Goal: Task Accomplishment & Management: Use online tool/utility

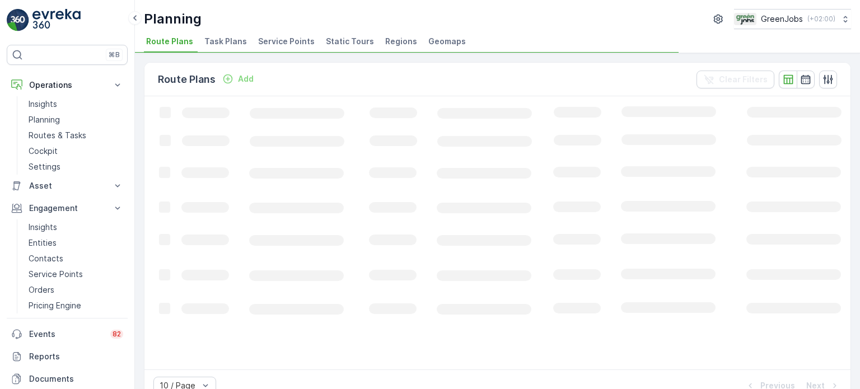
click at [303, 37] on span "Service Points" at bounding box center [286, 41] width 57 height 11
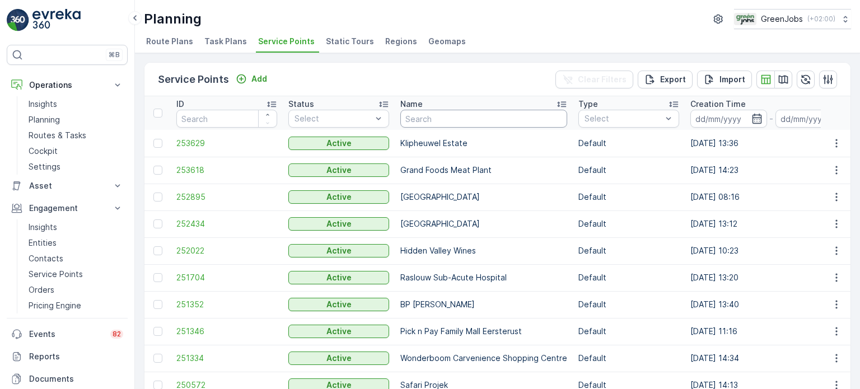
click at [473, 118] on input "text" at bounding box center [483, 119] width 167 height 18
type input "ja"
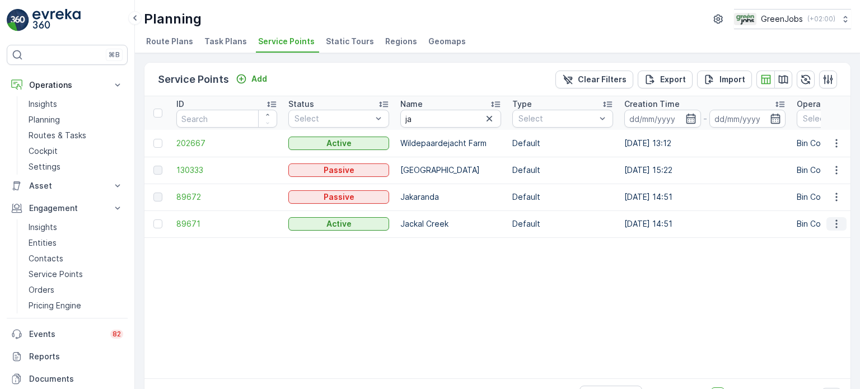
click at [835, 223] on icon "button" at bounding box center [836, 223] width 11 height 11
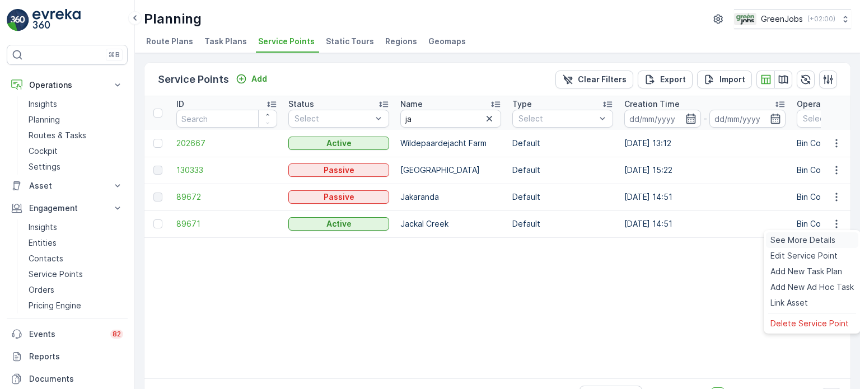
click at [814, 239] on span "See More Details" at bounding box center [802, 240] width 65 height 11
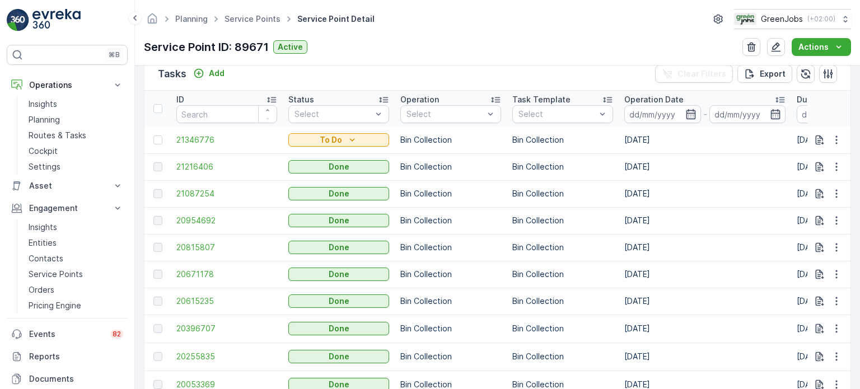
scroll to position [280, 0]
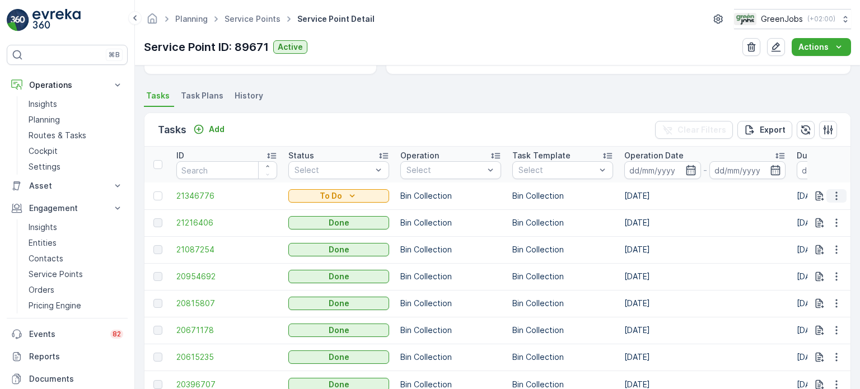
click at [836, 196] on icon "button" at bounding box center [836, 195] width 11 height 11
click at [808, 208] on span "See More Details" at bounding box center [812, 211] width 65 height 11
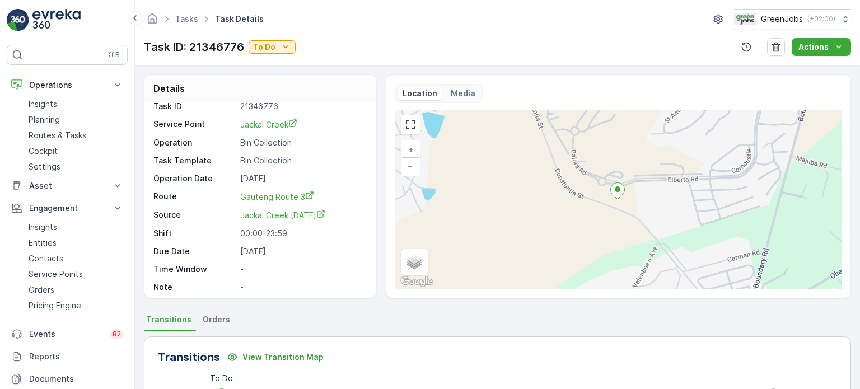
scroll to position [13, 0]
click at [55, 131] on p "Routes & Tasks" at bounding box center [58, 135] width 58 height 11
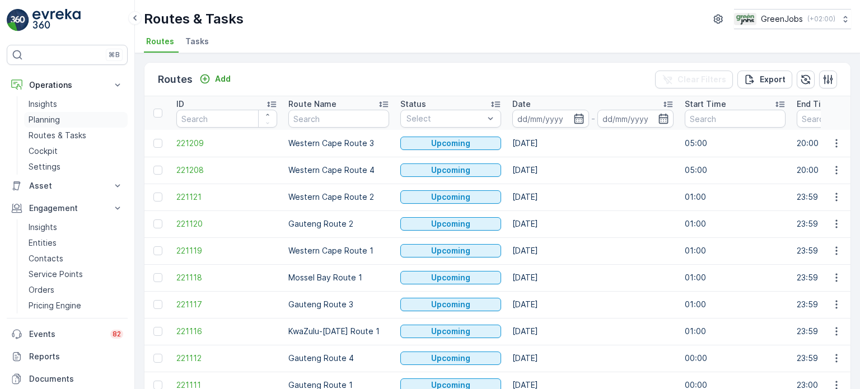
click at [38, 113] on link "Planning" at bounding box center [76, 120] width 104 height 16
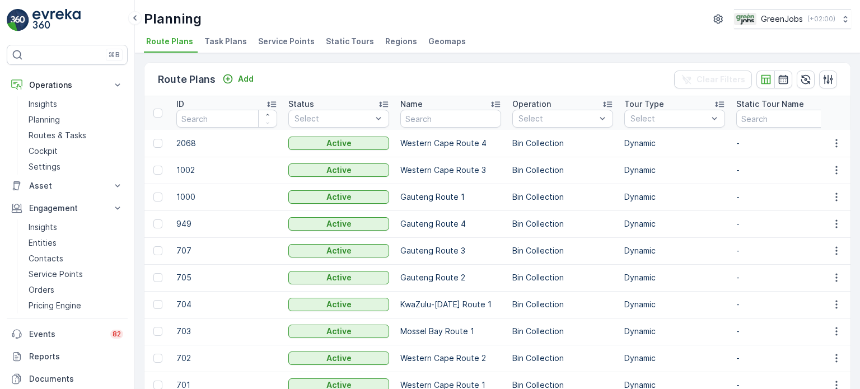
click at [231, 42] on span "Task Plans" at bounding box center [225, 41] width 43 height 11
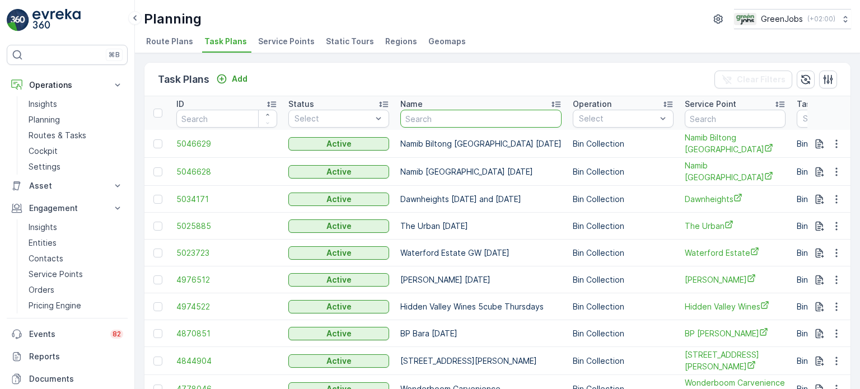
click at [471, 123] on input "text" at bounding box center [480, 119] width 161 height 18
type input "jack"
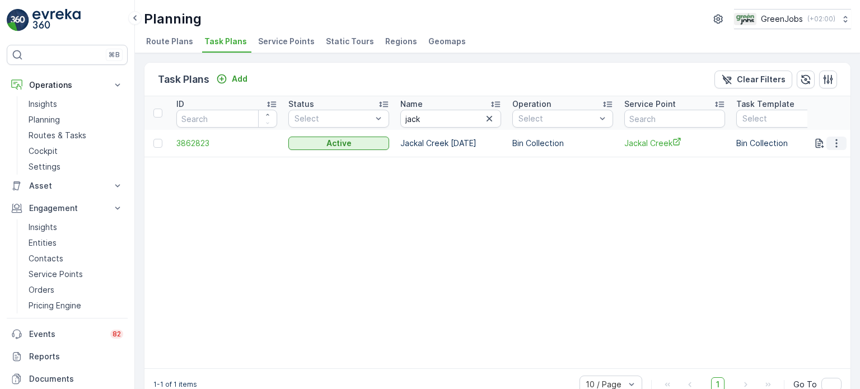
click at [831, 140] on icon "button" at bounding box center [836, 143] width 11 height 11
click at [807, 161] on span "See More Details" at bounding box center [823, 158] width 65 height 11
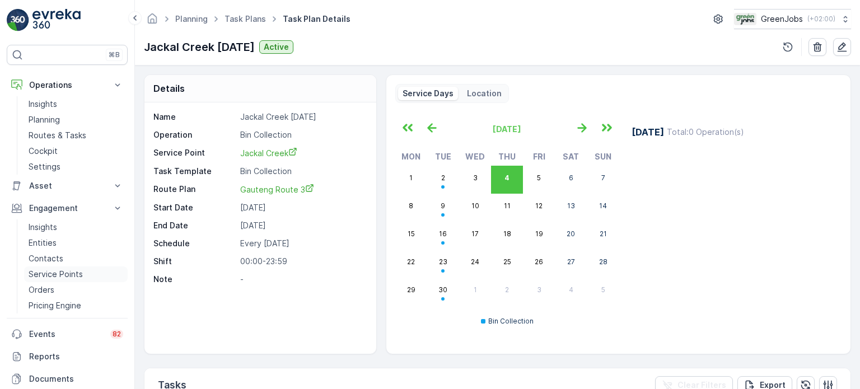
click at [52, 269] on p "Service Points" at bounding box center [56, 274] width 54 height 11
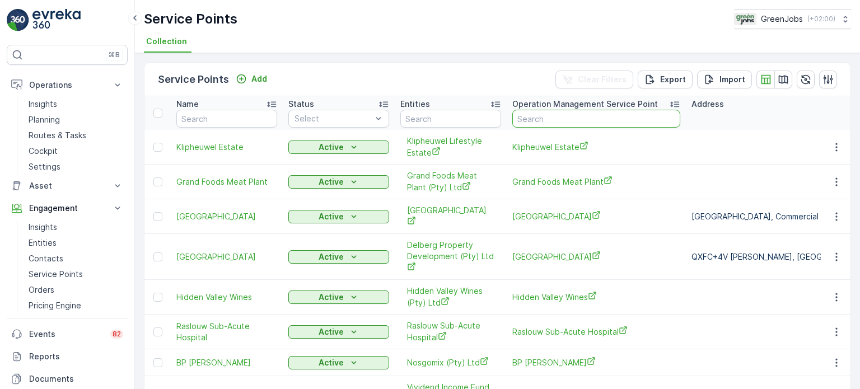
click at [561, 120] on input "text" at bounding box center [596, 119] width 168 height 18
type input "jac"
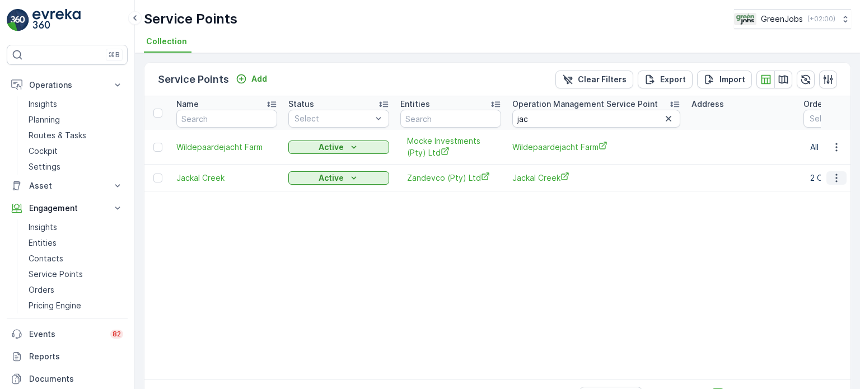
click at [838, 181] on icon "button" at bounding box center [836, 177] width 11 height 11
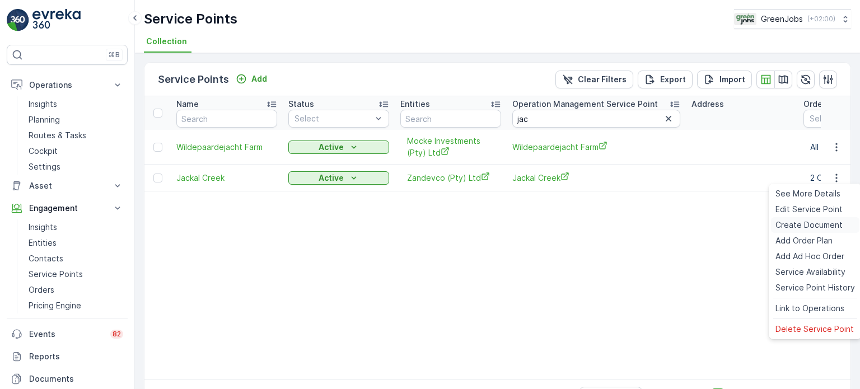
click at [800, 225] on span "Create Document" at bounding box center [808, 224] width 67 height 11
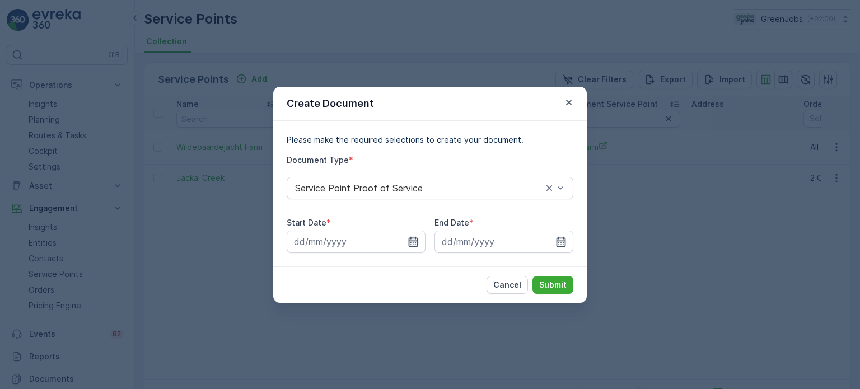
click at [410, 239] on icon "button" at bounding box center [413, 241] width 11 height 11
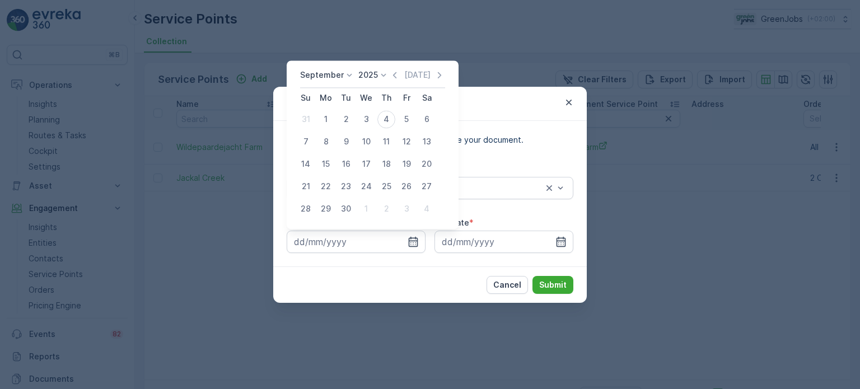
click at [338, 75] on p "September" at bounding box center [322, 74] width 44 height 11
click at [311, 98] on span "July" at bounding box center [314, 99] width 15 height 11
click at [327, 188] on div "21" at bounding box center [326, 186] width 18 height 18
type input "21.07.2025"
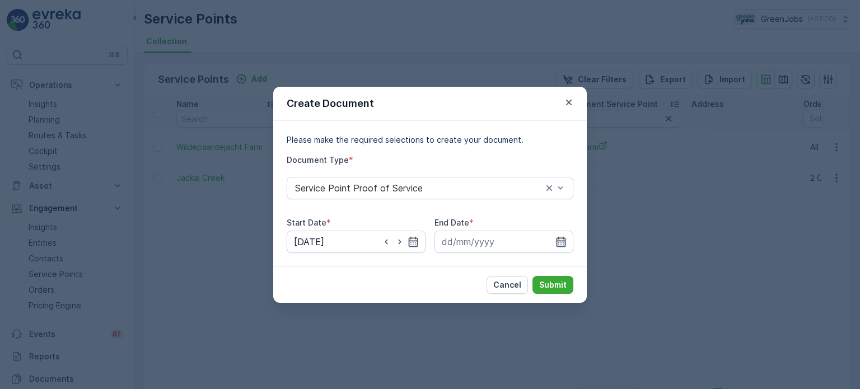
click at [559, 245] on icon "button" at bounding box center [560, 241] width 11 height 11
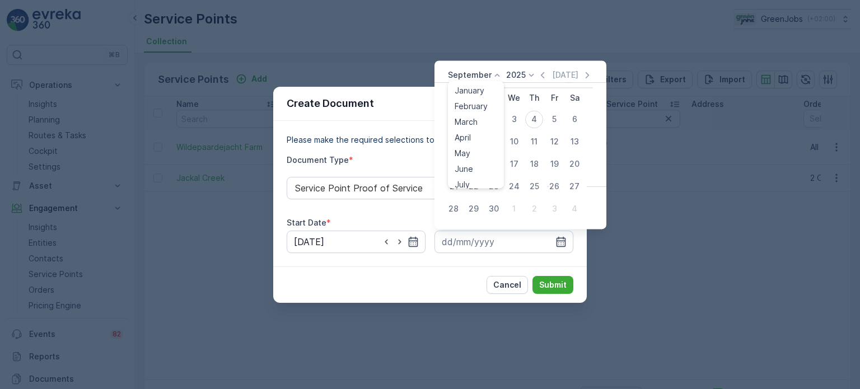
click at [483, 71] on p "September" at bounding box center [470, 74] width 44 height 11
click at [461, 116] on span "August" at bounding box center [468, 115] width 26 height 11
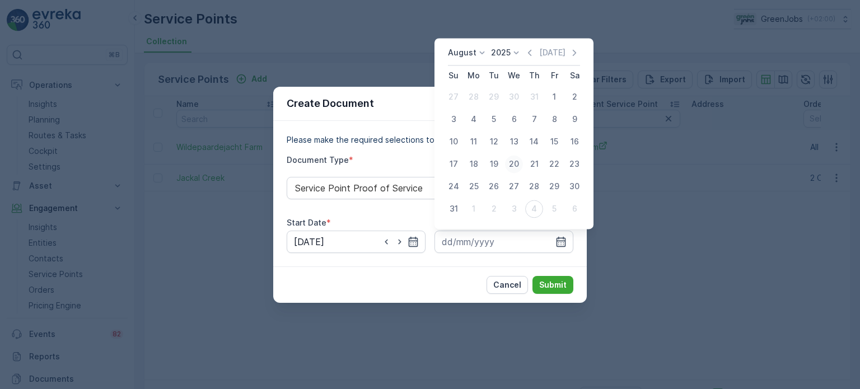
click at [515, 157] on div "20" at bounding box center [514, 164] width 18 height 18
type input "20.08.2025"
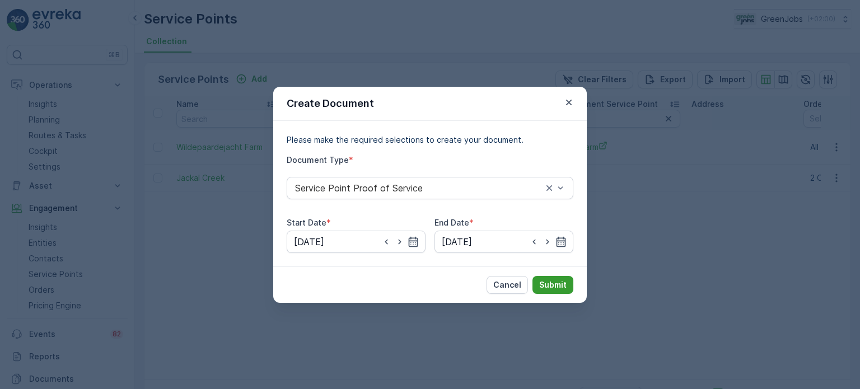
click at [564, 284] on p "Submit" at bounding box center [552, 284] width 27 height 11
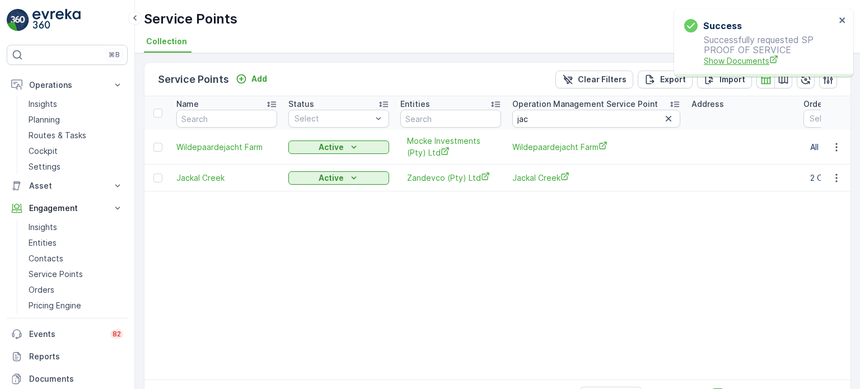
click at [758, 60] on span "Show Documents" at bounding box center [770, 61] width 132 height 12
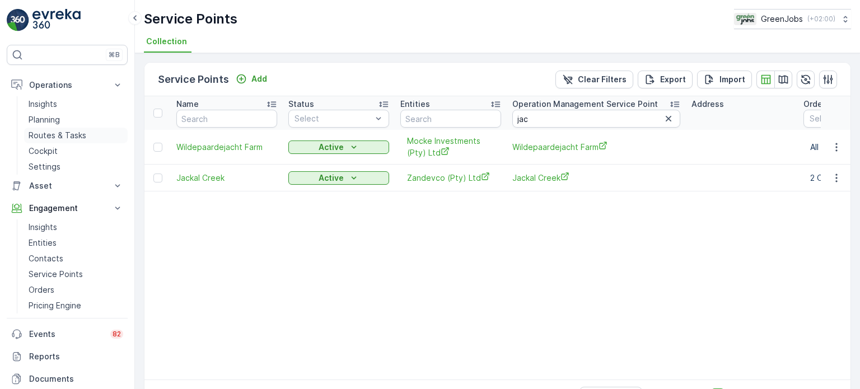
click at [80, 137] on p "Routes & Tasks" at bounding box center [58, 135] width 58 height 11
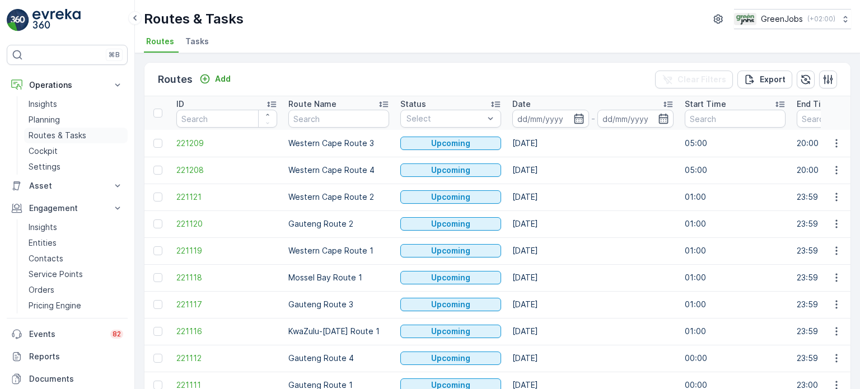
click at [50, 133] on p "Routes & Tasks" at bounding box center [58, 135] width 58 height 11
click at [574, 119] on icon "button" at bounding box center [579, 119] width 10 height 10
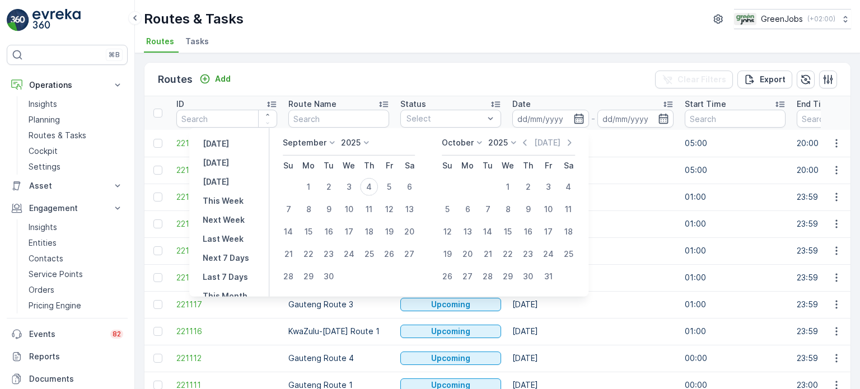
click at [329, 144] on icon at bounding box center [331, 142] width 11 height 11
click at [308, 207] on span "August" at bounding box center [302, 212] width 26 height 11
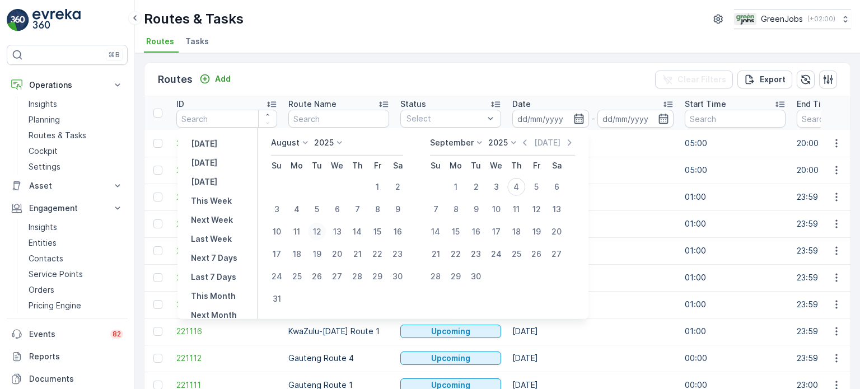
click at [326, 231] on div "12" at bounding box center [317, 232] width 18 height 18
type input "12.08.2025"
click at [326, 231] on div "12" at bounding box center [317, 232] width 18 height 18
type input "12.08.2025"
click at [326, 232] on div "12" at bounding box center [317, 232] width 18 height 18
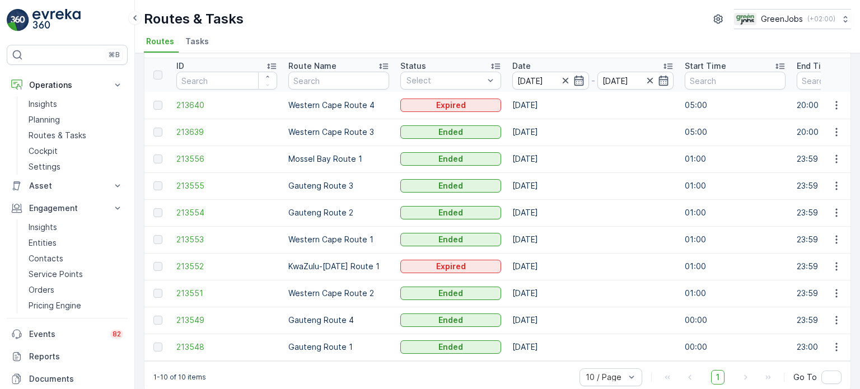
scroll to position [55, 0]
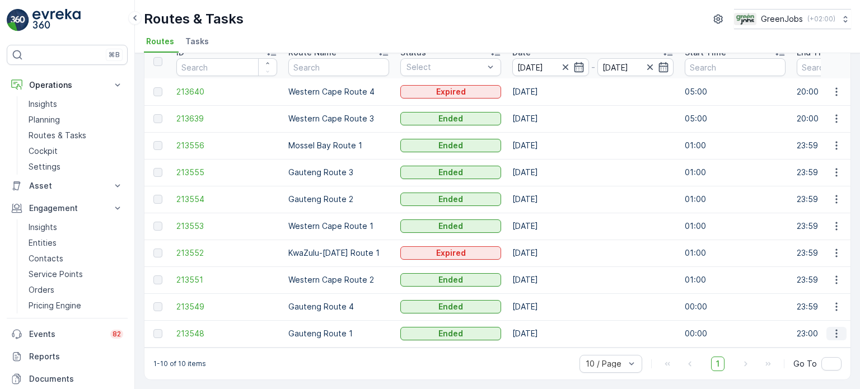
click at [835, 328] on icon "button" at bounding box center [836, 333] width 11 height 11
click at [796, 343] on span "See More Details" at bounding box center [810, 345] width 65 height 11
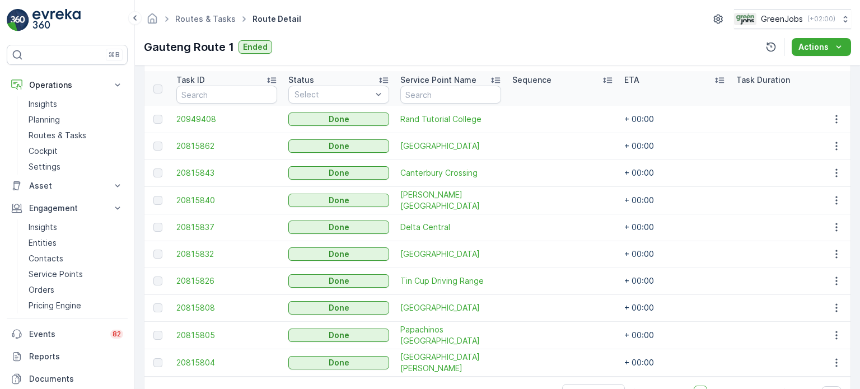
scroll to position [279, 0]
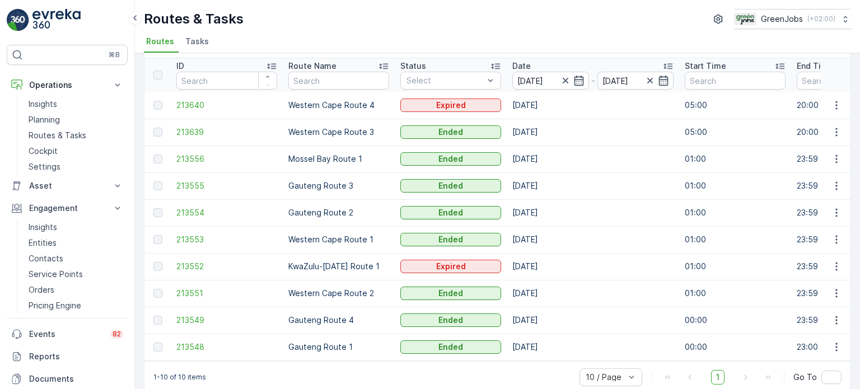
scroll to position [55, 0]
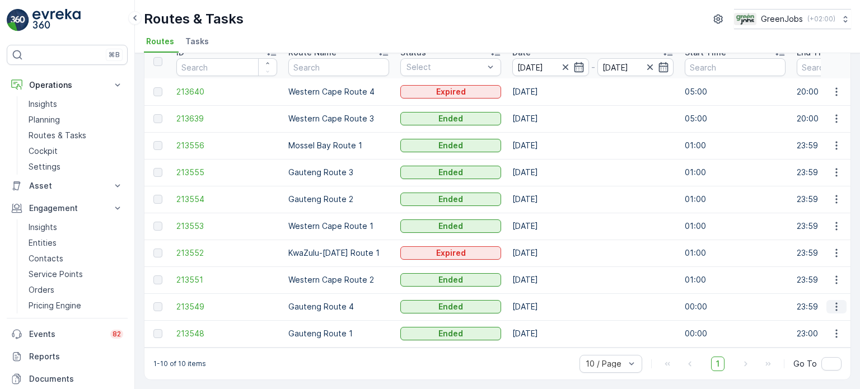
click at [835, 302] on icon "button" at bounding box center [836, 306] width 11 height 11
click at [800, 320] on span "See More Details" at bounding box center [810, 318] width 65 height 11
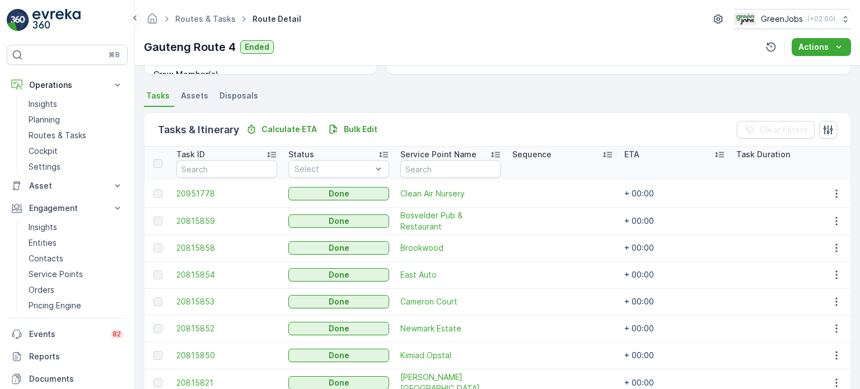
scroll to position [336, 0]
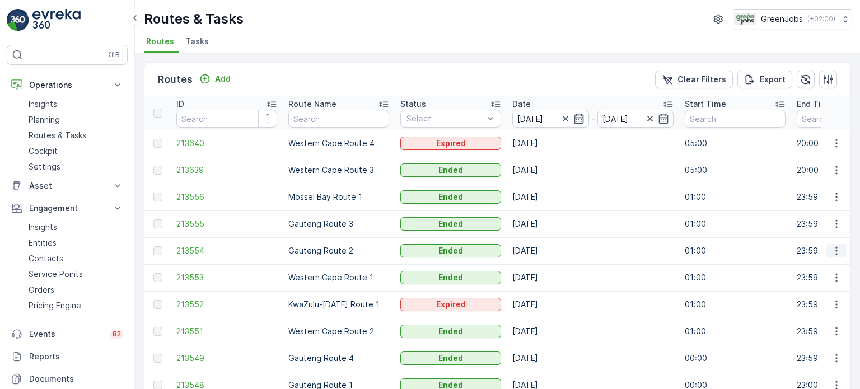
click at [835, 246] on icon "button" at bounding box center [836, 250] width 11 height 11
click at [807, 265] on span "See More Details" at bounding box center [810, 266] width 65 height 11
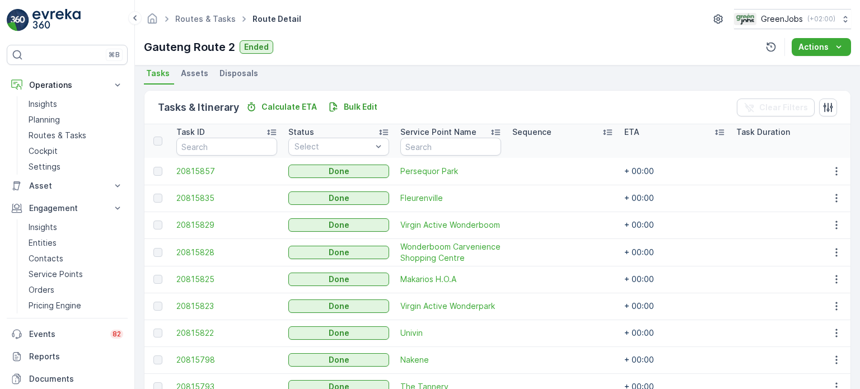
scroll to position [280, 0]
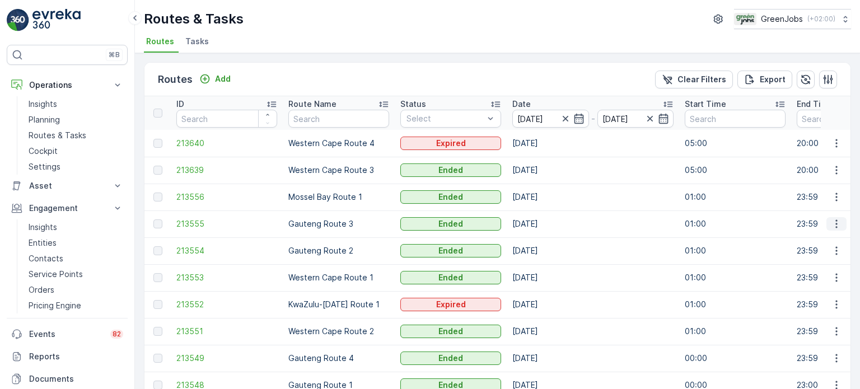
click at [838, 225] on icon "button" at bounding box center [836, 223] width 11 height 11
click at [812, 241] on span "See More Details" at bounding box center [810, 240] width 65 height 11
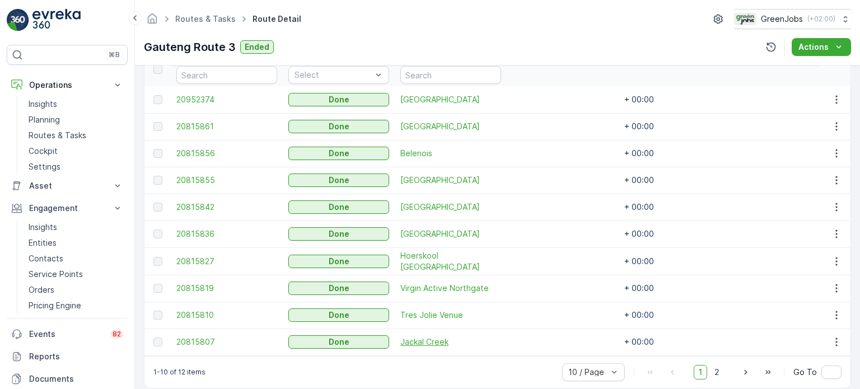
scroll to position [336, 0]
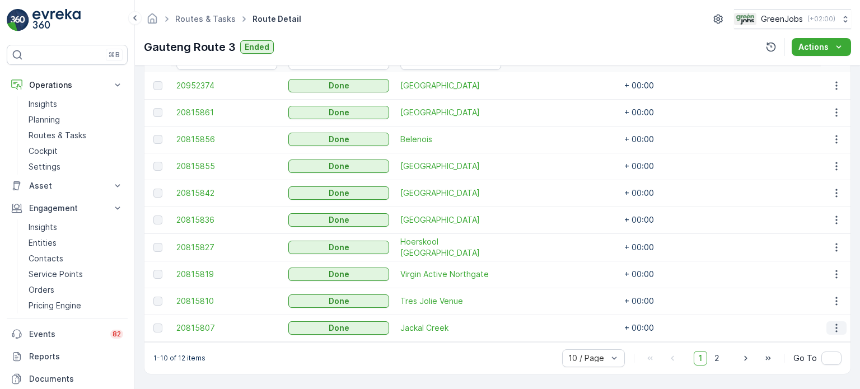
click at [834, 322] on icon "button" at bounding box center [836, 327] width 11 height 11
click at [826, 339] on span "See More Details" at bounding box center [823, 339] width 65 height 11
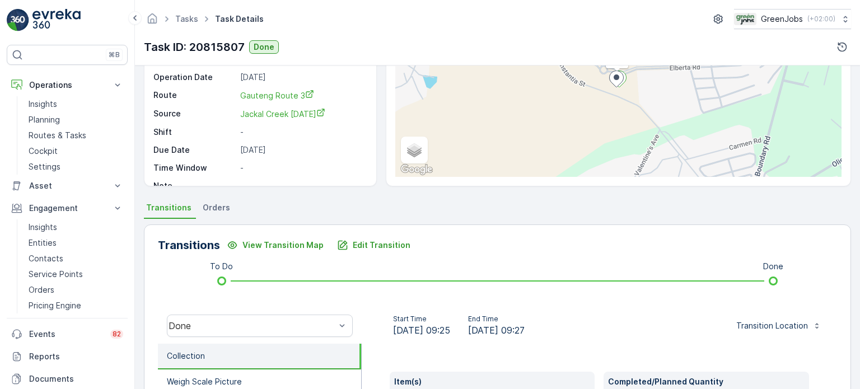
scroll to position [280, 0]
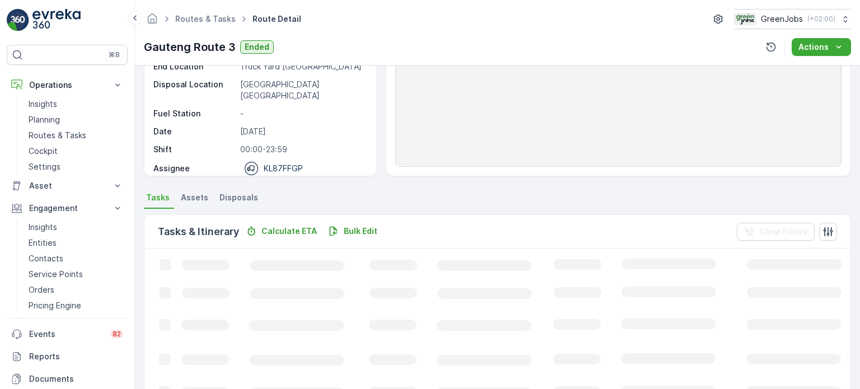
scroll to position [168, 0]
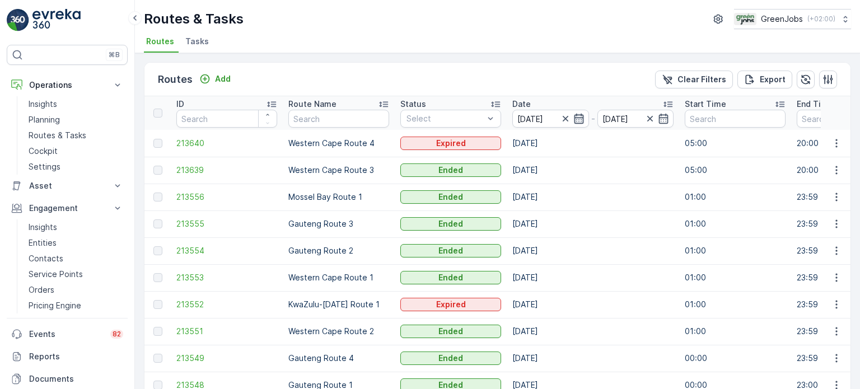
click at [577, 118] on icon "button" at bounding box center [578, 118] width 11 height 11
click at [60, 132] on p "Routes & Tasks" at bounding box center [58, 135] width 58 height 11
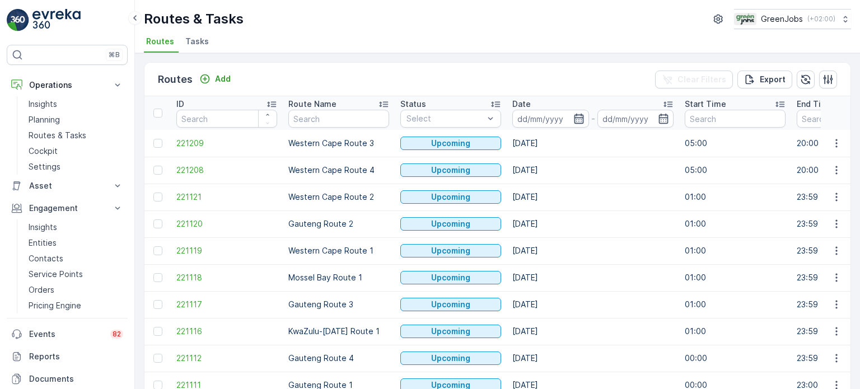
click at [578, 116] on icon "button" at bounding box center [579, 119] width 10 height 10
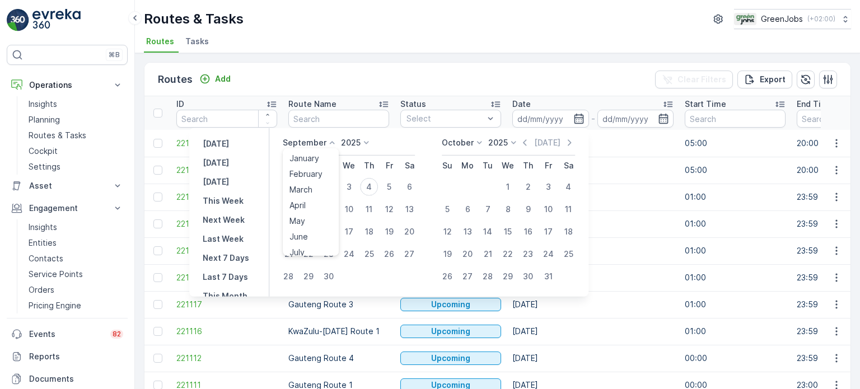
click at [318, 141] on p "September" at bounding box center [305, 142] width 44 height 11
click at [300, 246] on span "July" at bounding box center [296, 247] width 15 height 11
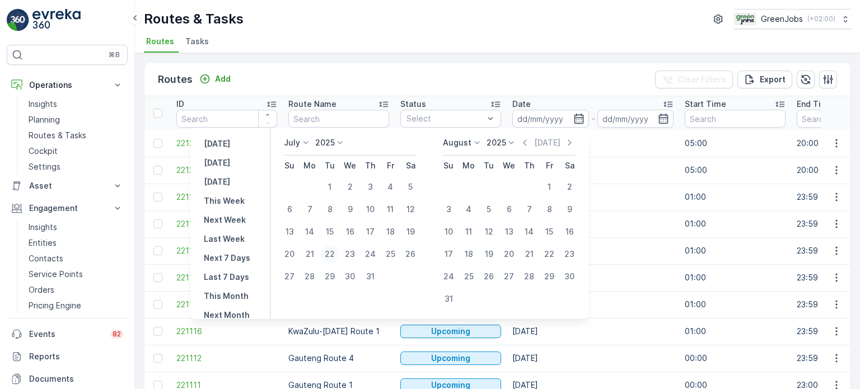
click at [331, 255] on div "22" at bounding box center [330, 254] width 18 height 18
type input "22.07.2025"
click at [331, 253] on div "22" at bounding box center [330, 254] width 18 height 18
type input "22.07.2025"
drag, startPoint x: 331, startPoint y: 253, endPoint x: 392, endPoint y: 246, distance: 61.5
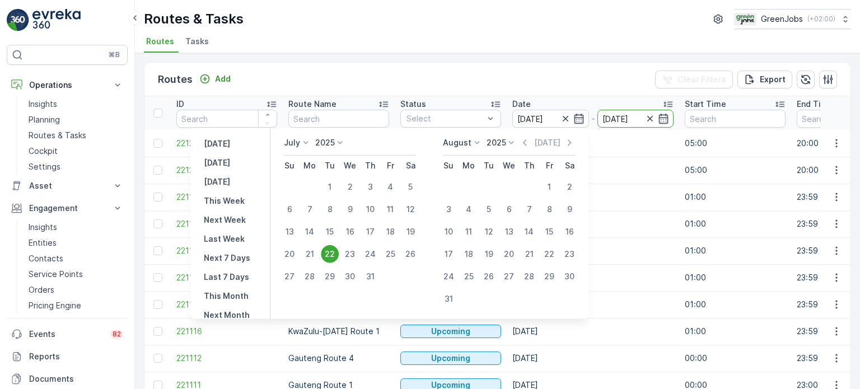
click at [331, 253] on div "22" at bounding box center [330, 254] width 18 height 18
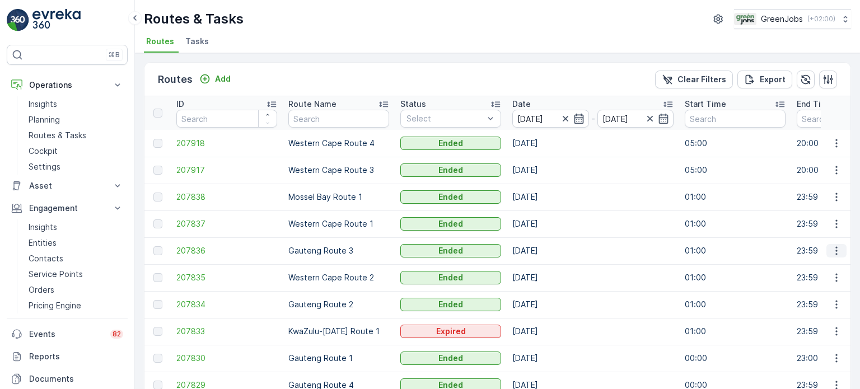
click at [835, 250] on icon "button" at bounding box center [836, 251] width 2 height 8
click at [805, 265] on span "See More Details" at bounding box center [810, 266] width 65 height 11
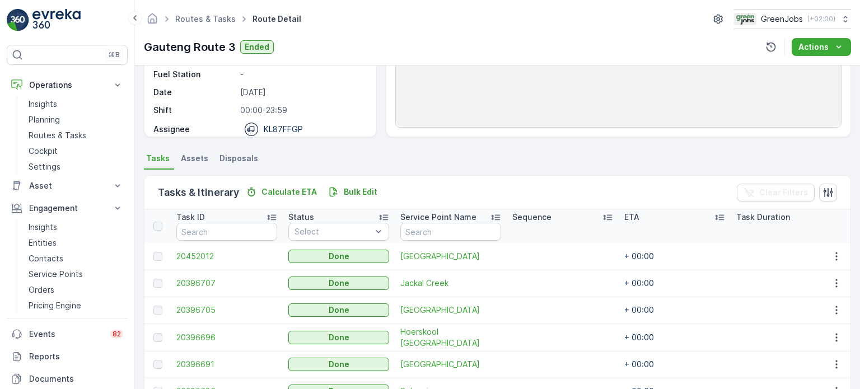
scroll to position [168, 0]
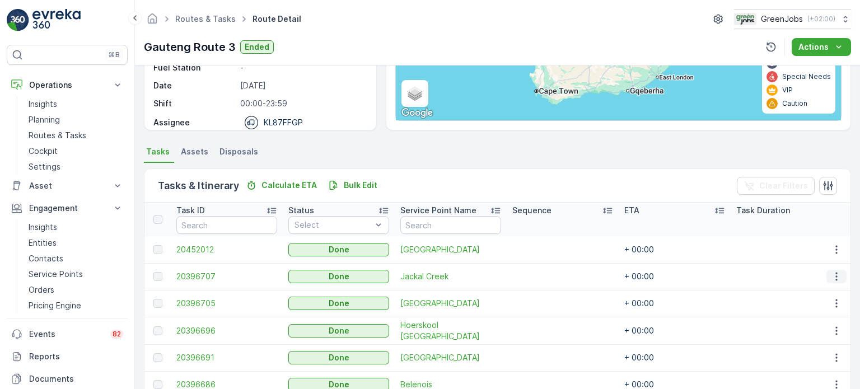
click at [835, 276] on icon "button" at bounding box center [836, 277] width 2 height 8
click at [811, 291] on span "See More Details" at bounding box center [823, 292] width 65 height 11
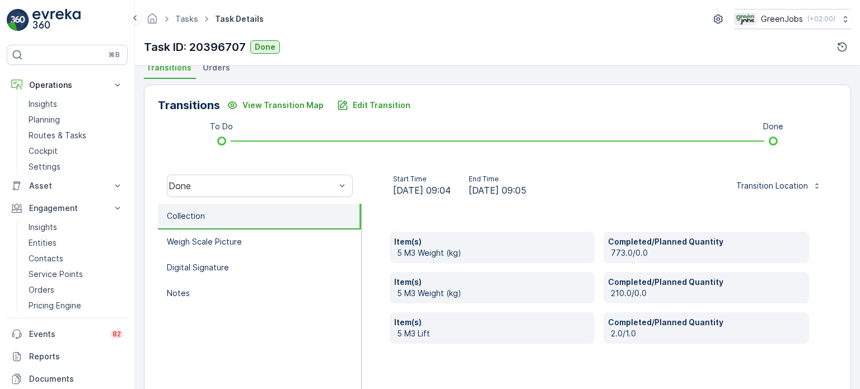
scroll to position [204, 0]
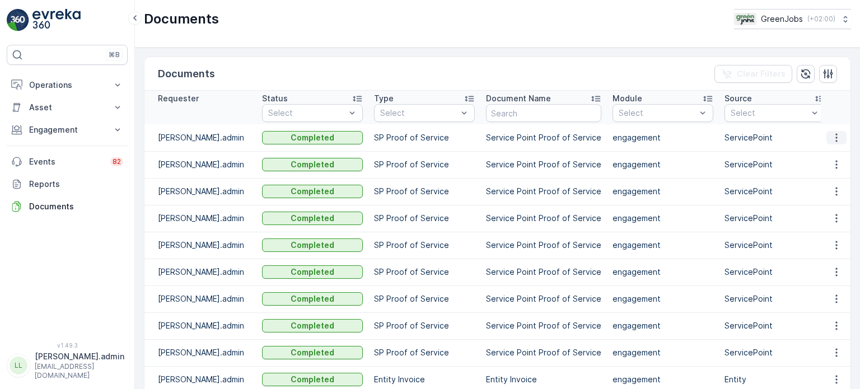
click at [831, 135] on icon "button" at bounding box center [836, 137] width 11 height 11
click at [816, 154] on span "See Details" at bounding box center [833, 153] width 43 height 11
